Goal: Check status: Check status

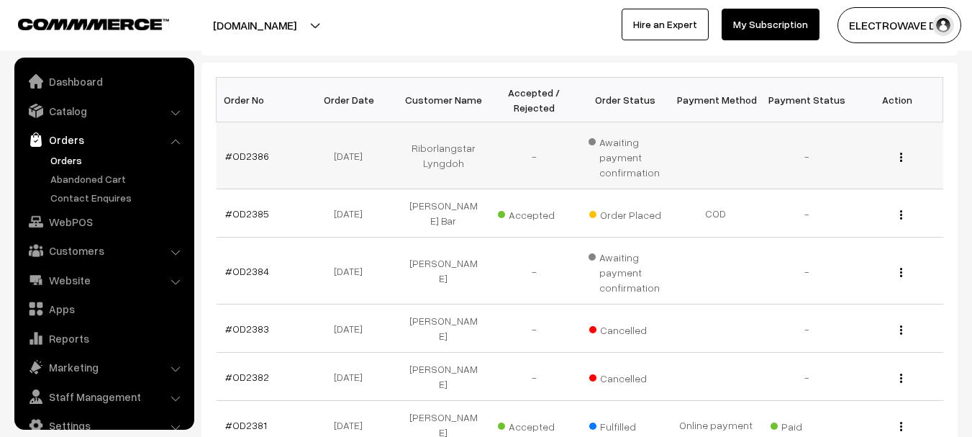
scroll to position [23, 0]
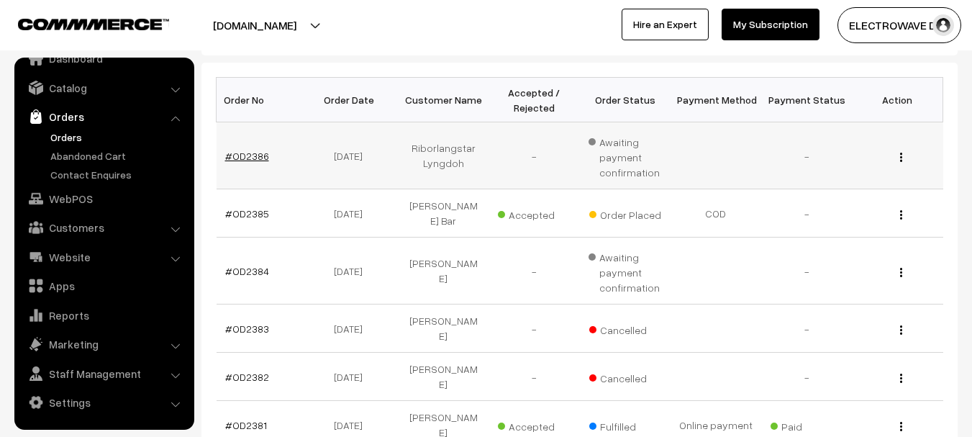
click at [245, 157] on link "#OD2386" at bounding box center [247, 156] width 44 height 12
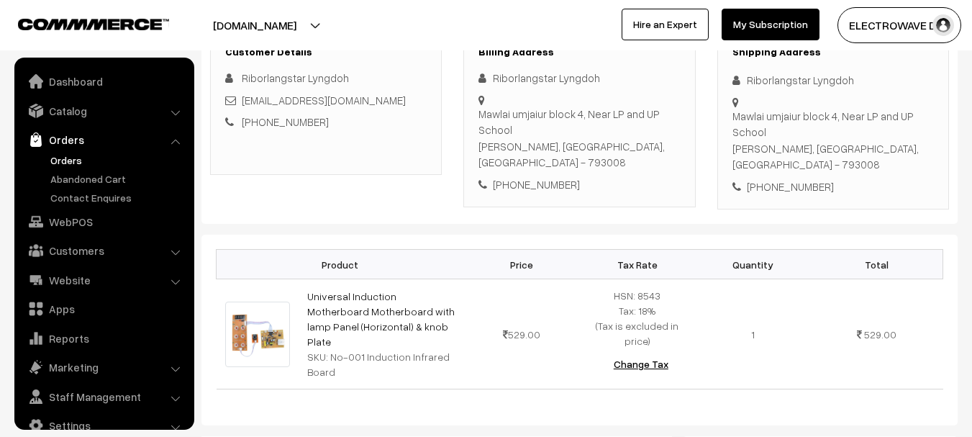
scroll to position [23, 0]
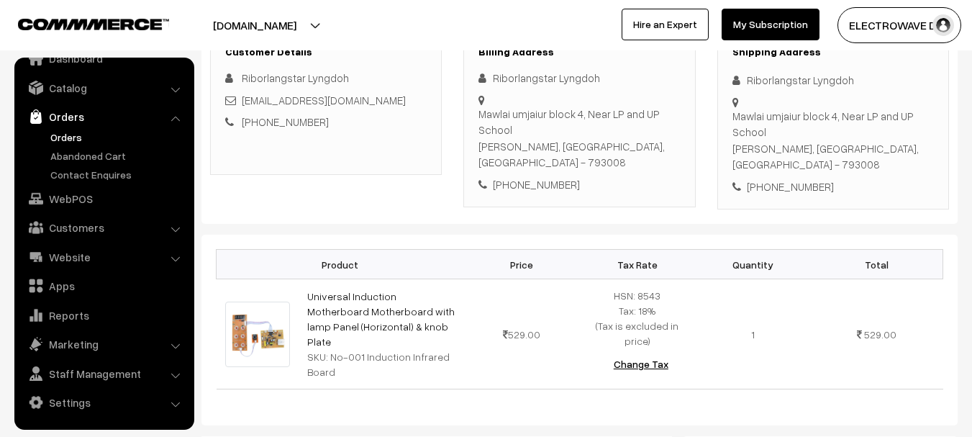
click at [77, 135] on link "Orders" at bounding box center [118, 137] width 142 height 15
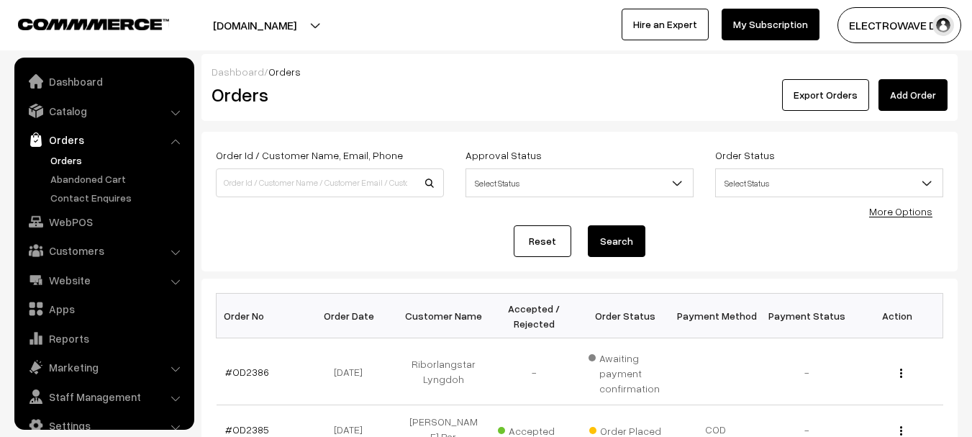
scroll to position [23, 0]
